Goal: Transaction & Acquisition: Purchase product/service

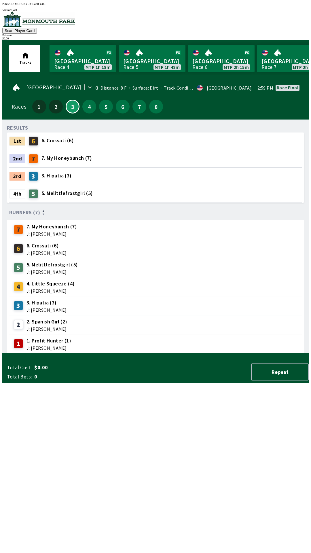
scroll to position [0, 563]
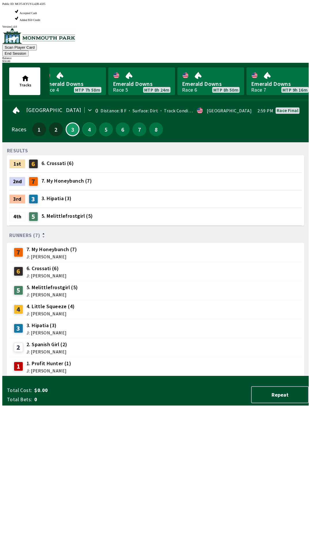
click at [85, 122] on button "4" at bounding box center [89, 129] width 14 height 14
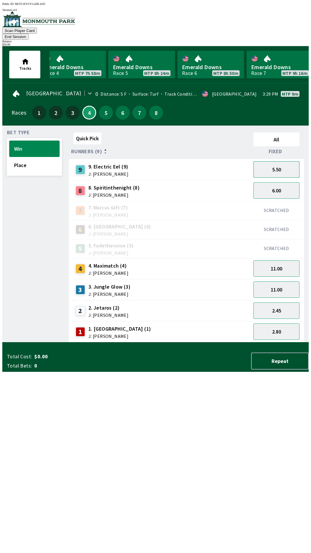
click at [281, 161] on button "5.50" at bounding box center [276, 169] width 46 height 16
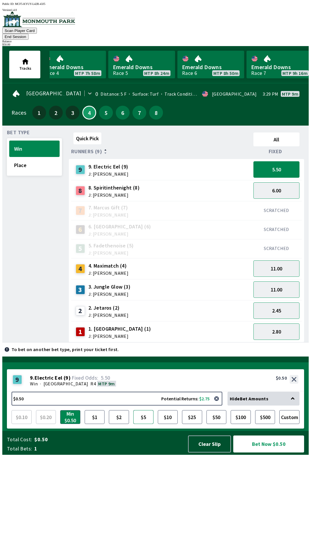
click at [139, 424] on button "$5" at bounding box center [143, 417] width 20 height 14
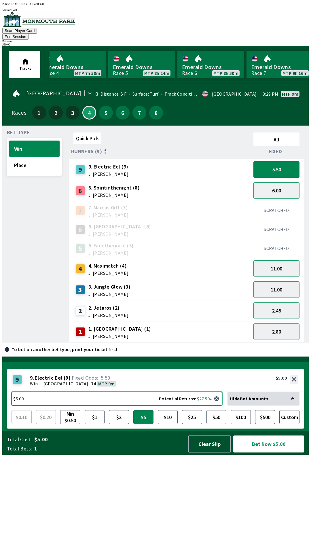
click at [125, 405] on button "$5.00 Potential Returns: $27.50" at bounding box center [117, 398] width 211 height 14
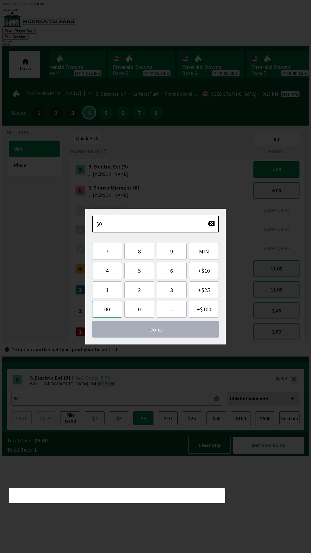
click at [111, 303] on button "00" at bounding box center [107, 308] width 30 height 17
click at [110, 290] on button "1" at bounding box center [107, 289] width 30 height 17
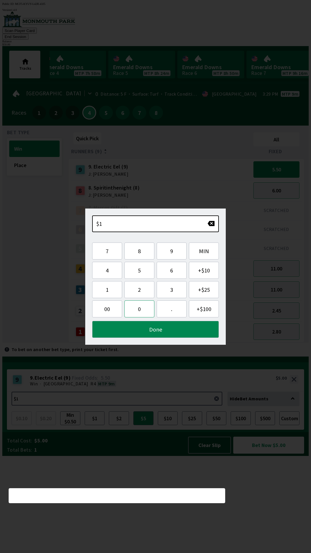
click at [133, 312] on button "0" at bounding box center [139, 308] width 30 height 17
click at [154, 328] on button "Done" at bounding box center [155, 329] width 127 height 17
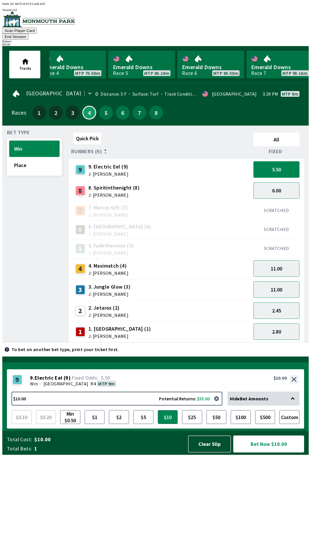
click at [291, 452] on button "Bet Now $10.00" at bounding box center [268, 443] width 71 height 17
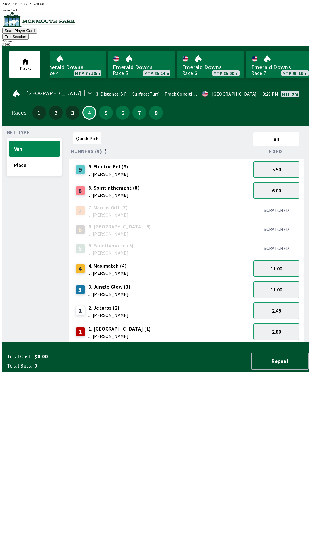
click at [188, 342] on div "Quick Pick All Runners (9) Fixed 9 9. Electric Eel (9) J: [PERSON_NAME] 5.50 8 …" at bounding box center [189, 236] width 240 height 212
click at [28, 34] on button "End Session" at bounding box center [15, 37] width 26 height 6
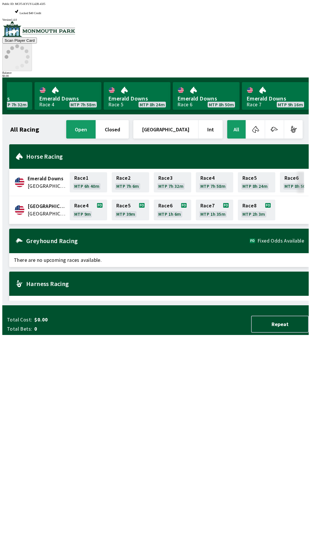
scroll to position [0, 520]
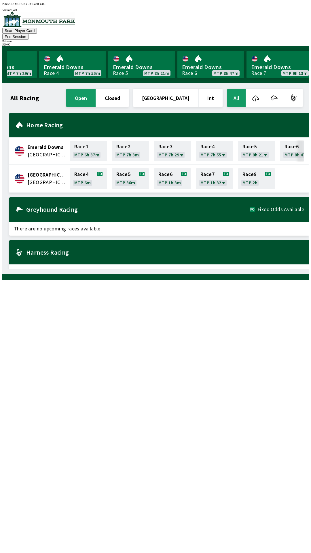
click at [22, 120] on div "Horse Racing" at bounding box center [158, 125] width 299 height 24
click at [32, 207] on h2 "Greyhound Racing" at bounding box center [137, 209] width 223 height 5
click at [23, 209] on div "Greyhound Racing Fixed Odds Available" at bounding box center [158, 209] width 299 height 24
click at [111, 269] on div "All Racing open closed United States Int All Emerald Downs [GEOGRAPHIC_DATA] Ra…" at bounding box center [158, 179] width 302 height 182
click at [28, 34] on button "End Session" at bounding box center [15, 37] width 26 height 6
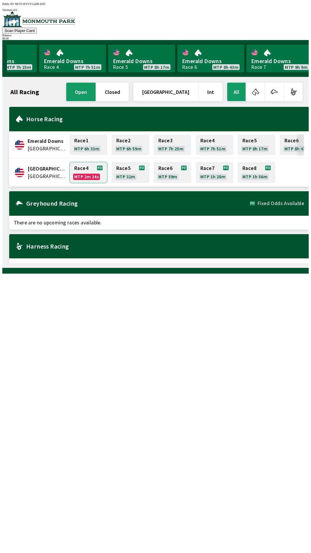
click at [84, 172] on link "Race 4 MTP 2m 24s" at bounding box center [88, 172] width 37 height 21
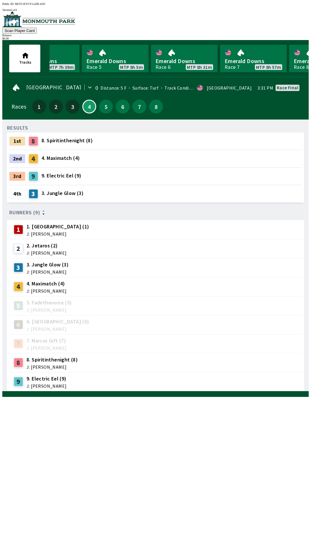
click at [258, 391] on div "RESULTS 1st 8 8. Spiritinthenight (8) 2nd 4 4. Maximatch (4) 3rd 9 9. Electric …" at bounding box center [158, 257] width 302 height 267
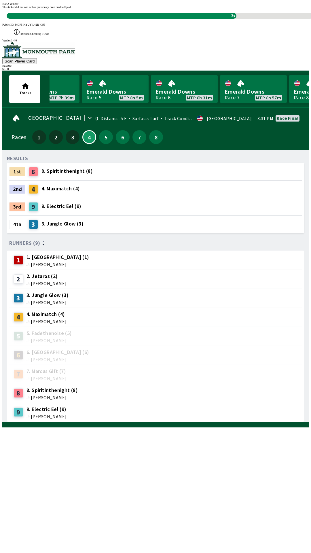
click at [150, 412] on div "RESULTS 1st 8 8. Spiritinthenight (8) 2nd 4 4. Maximatch (4) 3rd 9 9. Electric …" at bounding box center [158, 288] width 302 height 267
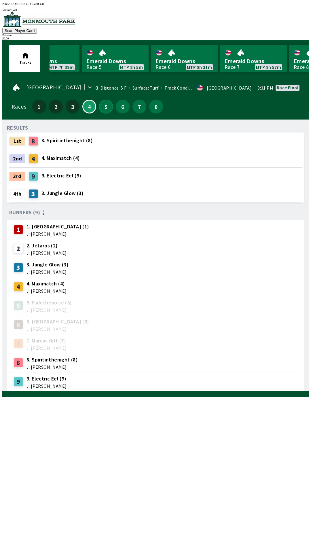
click at [101, 104] on button "5" at bounding box center [106, 107] width 14 height 14
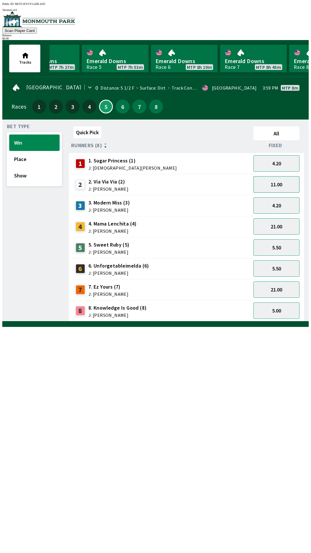
click at [286, 182] on button "11.00" at bounding box center [276, 184] width 46 height 16
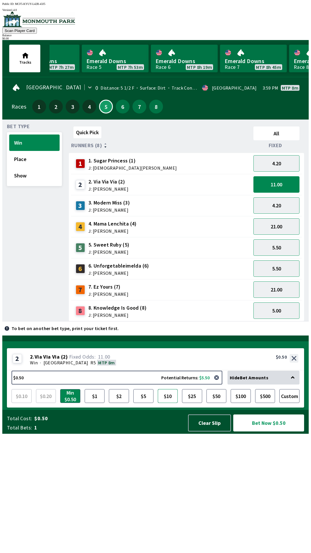
click at [167, 403] on button "$10" at bounding box center [168, 396] width 20 height 14
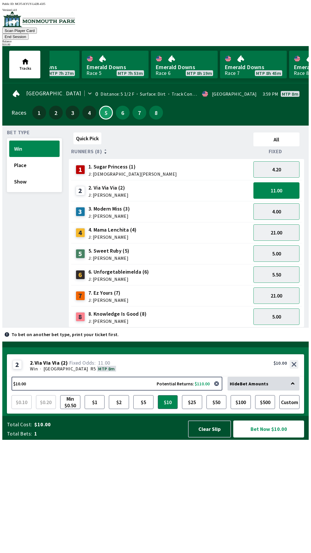
click at [286, 437] on button "Bet Now $10.00" at bounding box center [268, 428] width 71 height 17
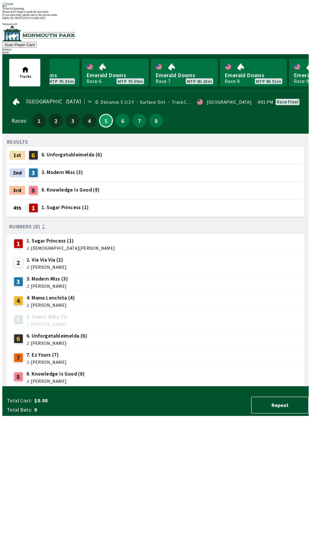
click at [212, 386] on div "RESULTS 1st 6 6. Unforgetableimelda (6) 2nd 3 3. Modern Miss (3) 3rd 8 8. Knowl…" at bounding box center [158, 262] width 302 height 248
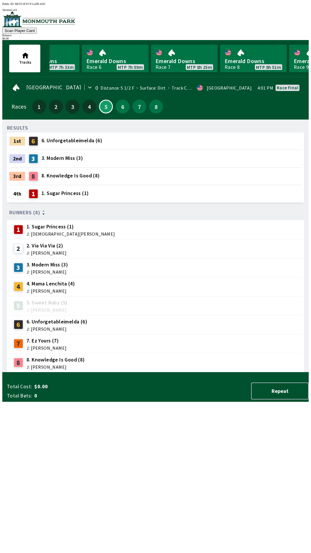
click at [124, 110] on div "6" at bounding box center [123, 107] width 14 height 14
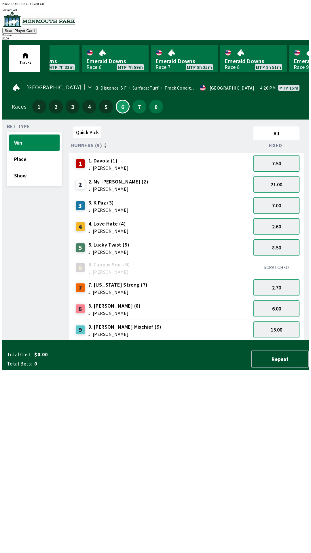
click at [291, 200] on button "7.00" at bounding box center [276, 205] width 46 height 16
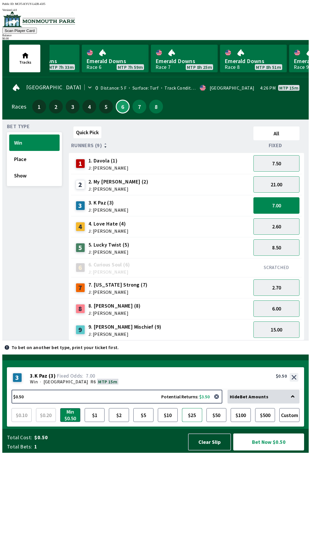
click at [199, 422] on button "$25" at bounding box center [192, 415] width 20 height 14
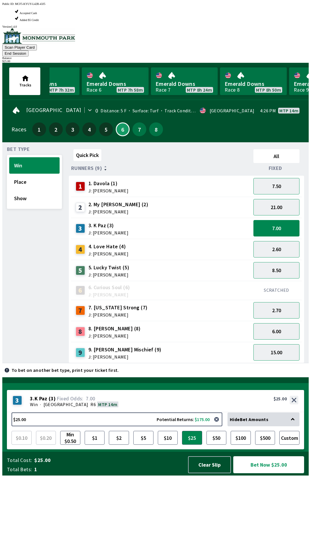
click at [272, 473] on button "Bet Now $25.00" at bounding box center [268, 464] width 71 height 17
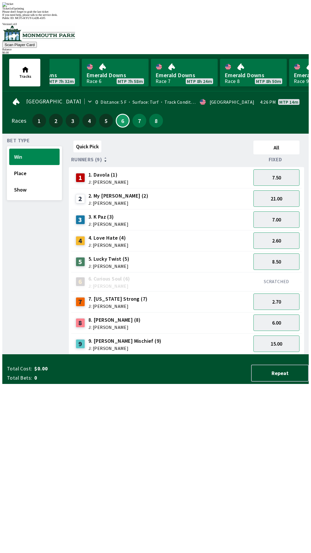
click at [224, 354] on div "Quick Pick All Runners (9) Fixed 1 1. Davola (1) J: [PERSON_NAME] 7.50 2 2. My …" at bounding box center [189, 246] width 240 height 216
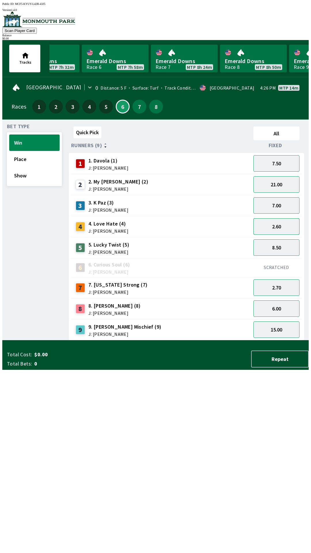
click at [289, 222] on button "2.60" at bounding box center [276, 226] width 46 height 16
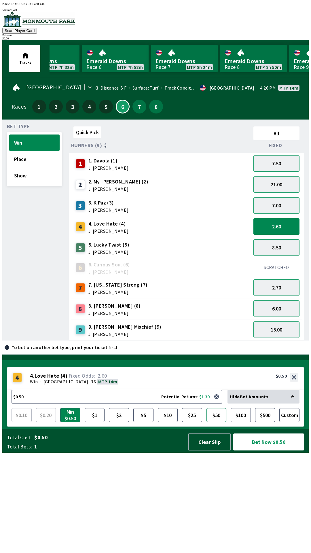
click at [215, 422] on button "$50" at bounding box center [216, 415] width 20 height 14
click at [244, 422] on button "$100" at bounding box center [241, 415] width 20 height 14
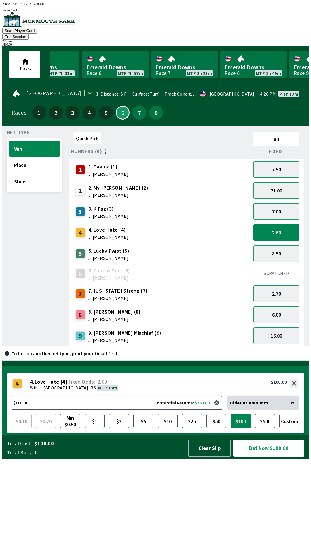
click at [266, 456] on button "Bet Now $100.00" at bounding box center [268, 447] width 71 height 17
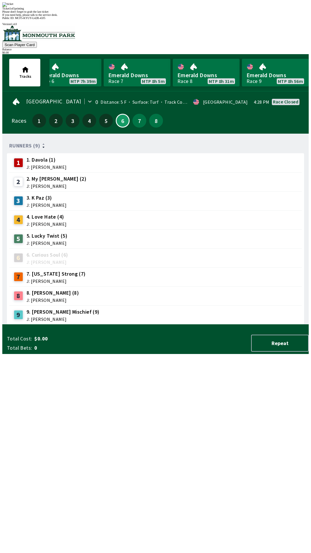
scroll to position [0, 494]
